Goal: Task Accomplishment & Management: Manage account settings

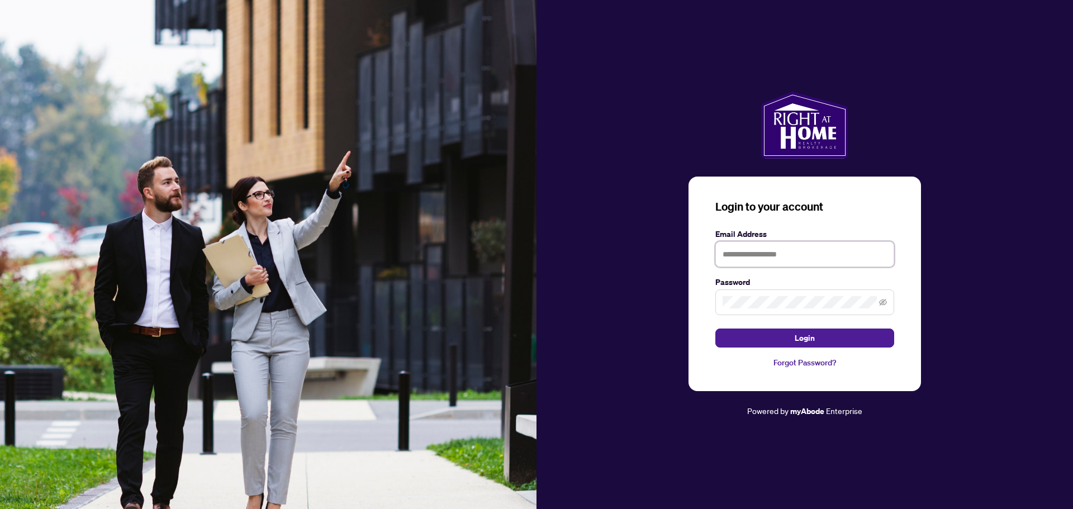
click at [725, 258] on input "text" at bounding box center [804, 254] width 179 height 26
type input "**********"
click at [804, 334] on span "Login" at bounding box center [804, 338] width 20 height 18
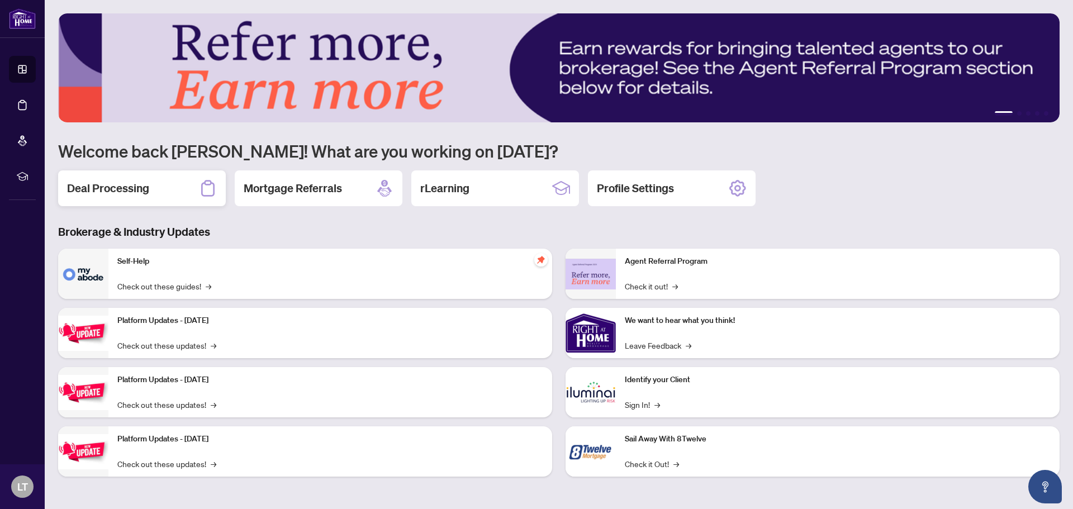
click at [122, 185] on h2 "Deal Processing" at bounding box center [108, 188] width 82 height 16
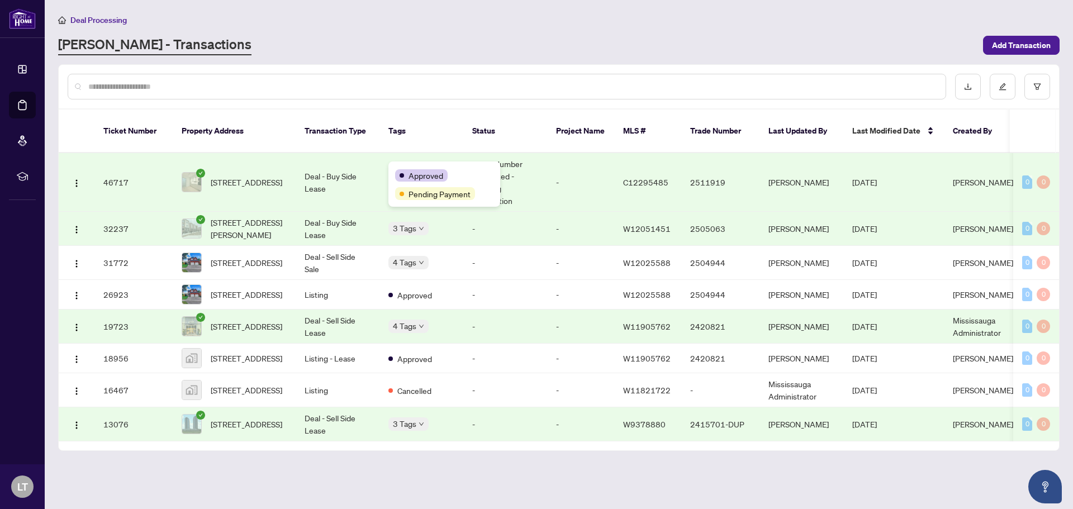
click at [388, 170] on div "Approved Pending Payment" at bounding box center [444, 183] width 112 height 45
click at [354, 163] on td "Deal - Buy Side Lease" at bounding box center [338, 182] width 84 height 59
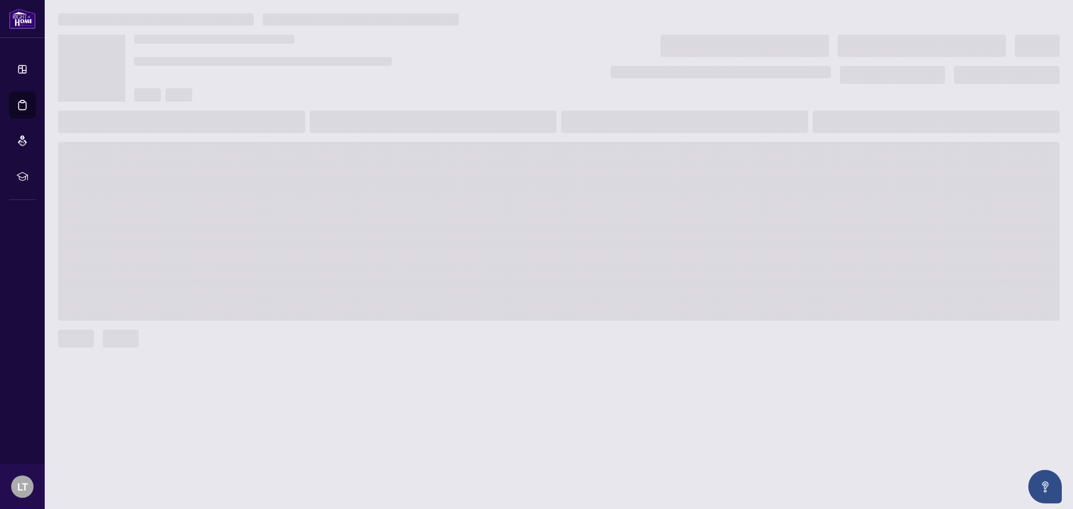
click at [354, 163] on span at bounding box center [558, 231] width 1001 height 179
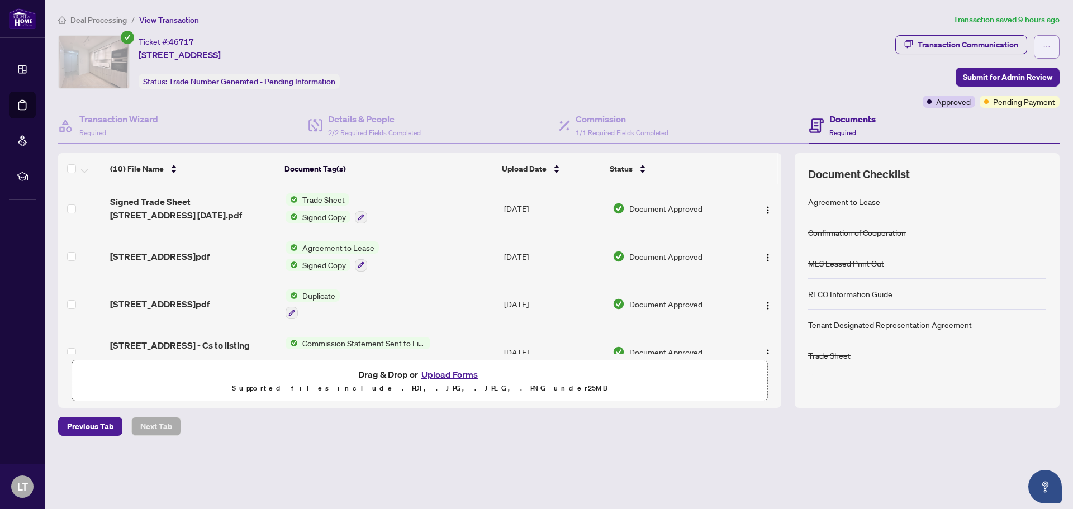
click at [1046, 48] on icon "ellipsis" at bounding box center [1046, 47] width 8 height 8
click at [823, 77] on div "Ticket #: 46717 [STREET_ADDRESS] Status: Trade Number Generated - Pending Infor…" at bounding box center [474, 62] width 832 height 54
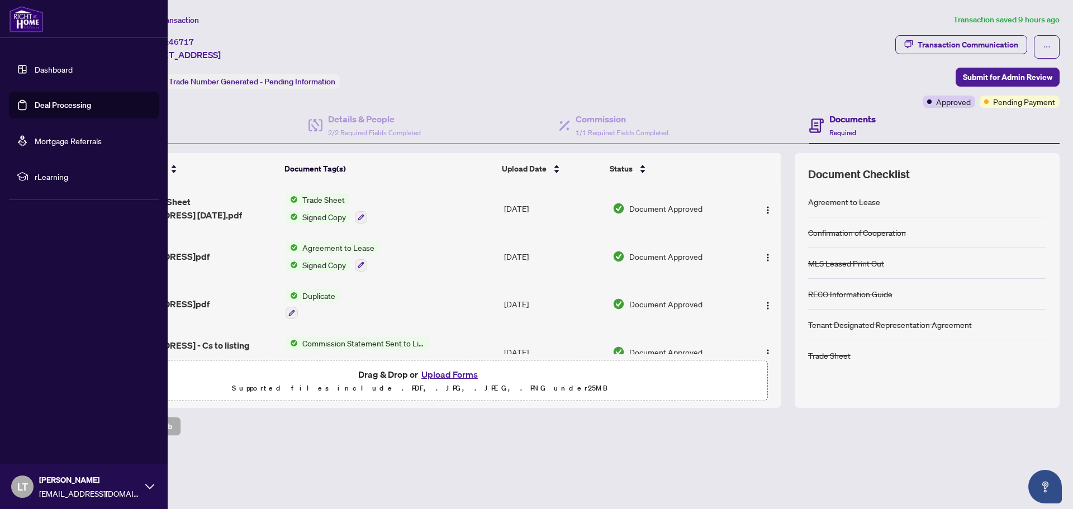
click at [150, 485] on icon at bounding box center [149, 486] width 9 height 9
click at [42, 420] on span "Logout" at bounding box center [44, 420] width 25 height 18
